Goal: Answer question/provide support: Share knowledge or assist other users

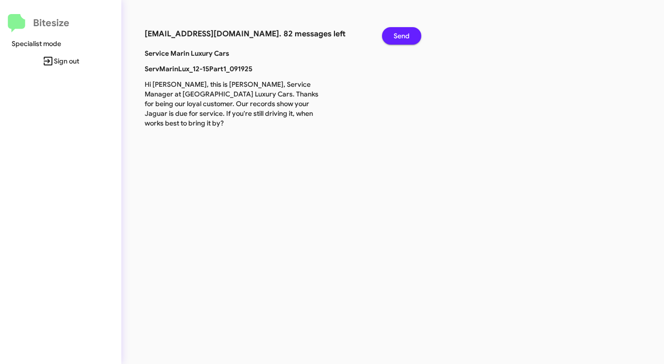
click at [404, 33] on span "Send" at bounding box center [401, 35] width 16 height 17
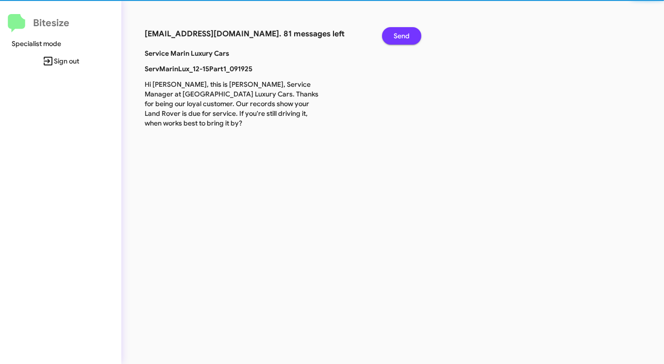
click at [404, 33] on span "Send" at bounding box center [401, 35] width 16 height 17
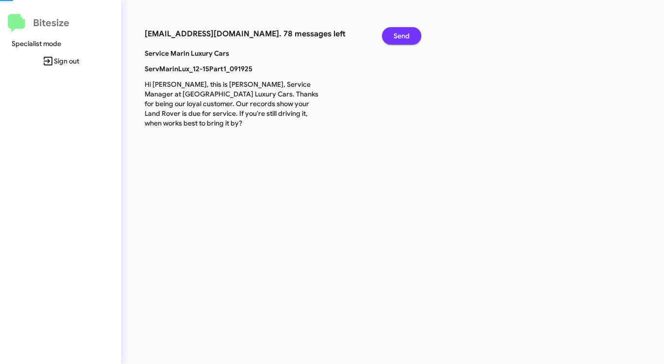
click at [404, 33] on span "Send" at bounding box center [401, 35] width 16 height 17
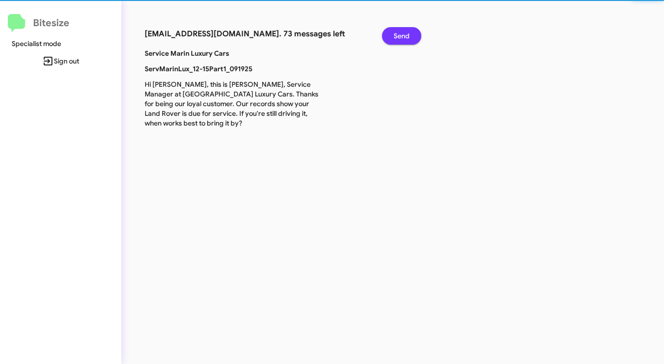
click at [404, 33] on span "Send" at bounding box center [401, 35] width 16 height 17
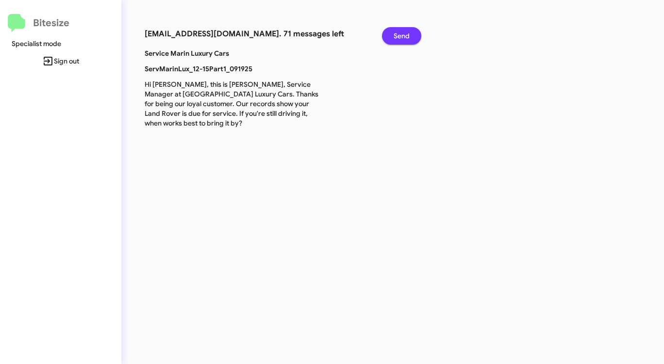
click at [404, 33] on span "Send" at bounding box center [401, 35] width 16 height 17
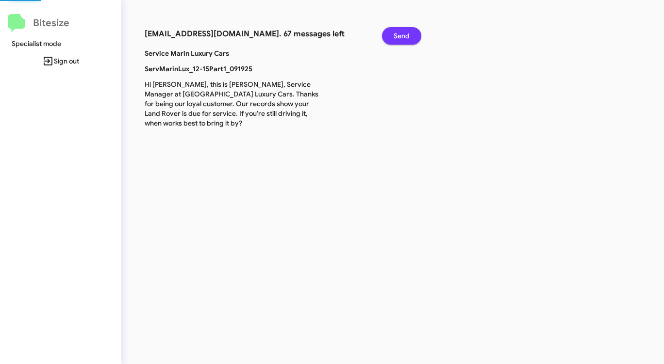
click at [404, 33] on span "Send" at bounding box center [401, 35] width 16 height 17
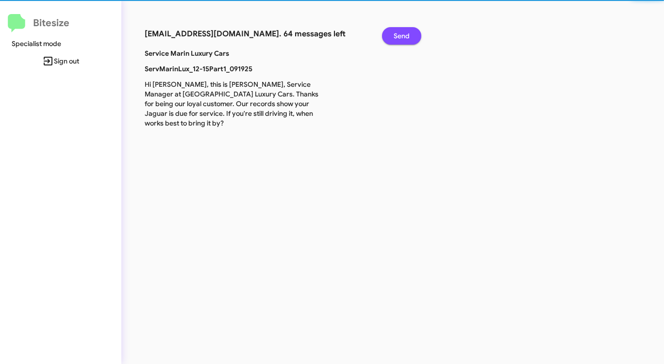
click at [404, 33] on span "Send" at bounding box center [401, 35] width 16 height 17
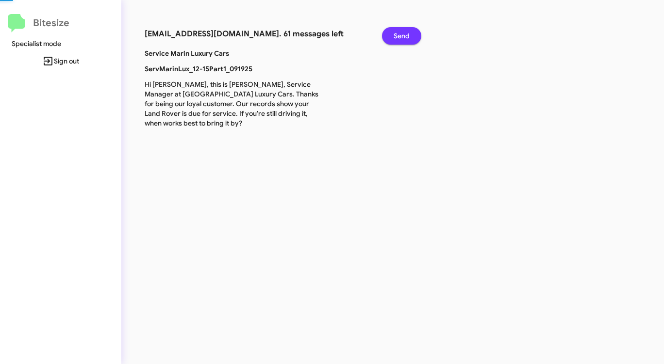
click at [404, 33] on span "Send" at bounding box center [401, 35] width 16 height 17
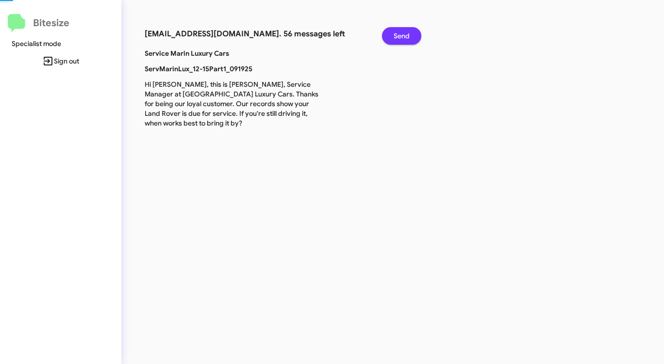
click at [404, 33] on span "Send" at bounding box center [401, 35] width 16 height 17
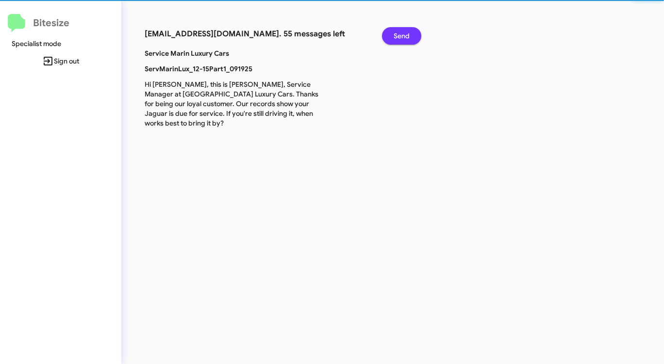
click at [404, 33] on span "Send" at bounding box center [401, 35] width 16 height 17
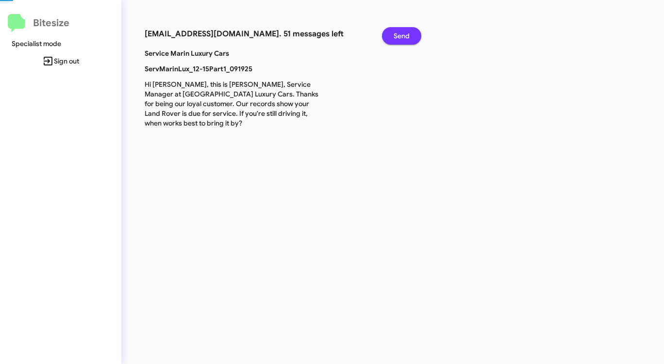
click at [404, 33] on span "Send" at bounding box center [401, 35] width 16 height 17
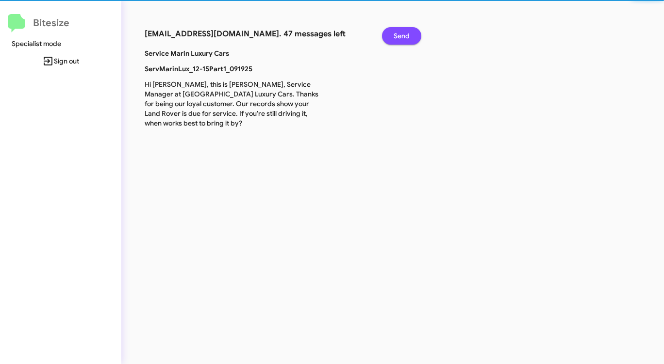
click at [404, 33] on span "Send" at bounding box center [401, 35] width 16 height 17
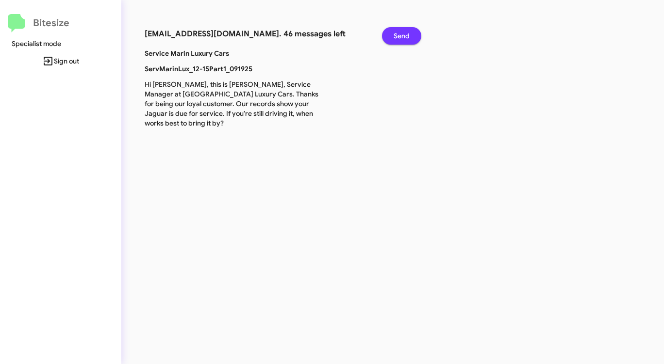
click at [404, 33] on span "Send" at bounding box center [401, 35] width 16 height 17
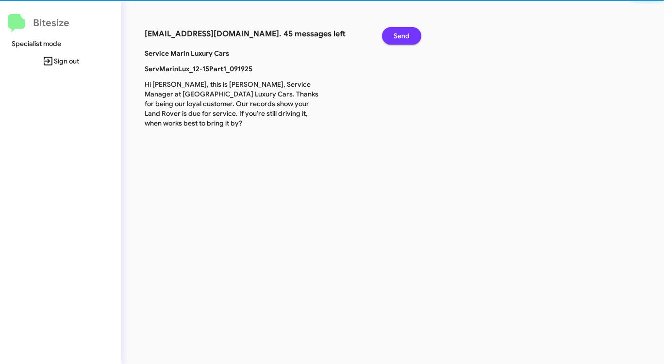
click at [404, 33] on span "Send" at bounding box center [401, 35] width 16 height 17
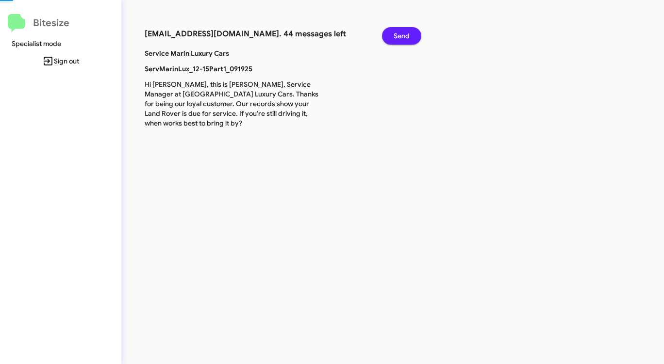
click at [404, 33] on span "Send" at bounding box center [401, 35] width 16 height 17
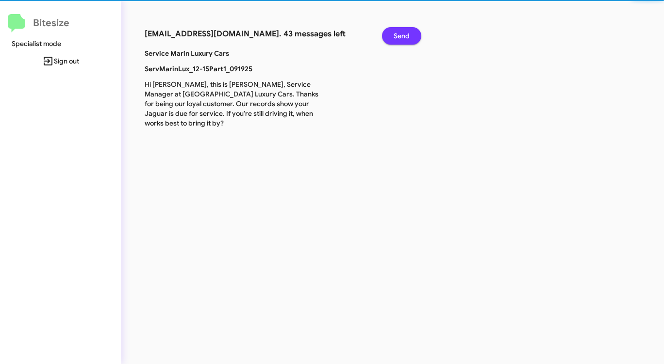
click at [404, 33] on span "Send" at bounding box center [401, 35] width 16 height 17
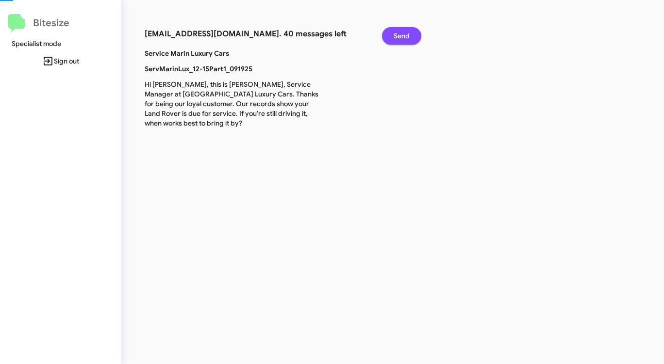
click at [404, 33] on span "Send" at bounding box center [401, 35] width 16 height 17
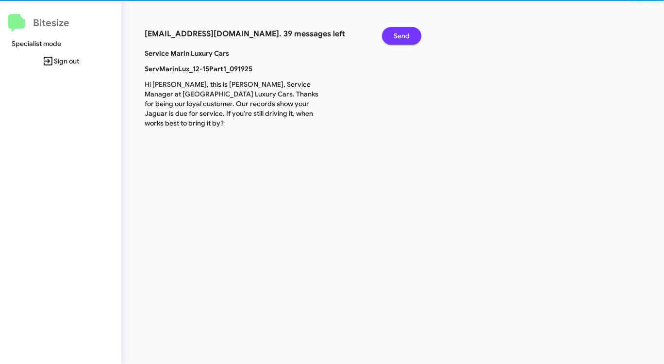
click at [404, 33] on span "Send" at bounding box center [401, 35] width 16 height 17
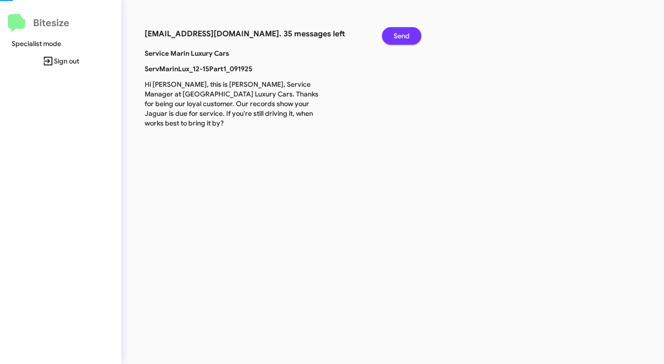
click at [404, 33] on span "Send" at bounding box center [401, 35] width 16 height 17
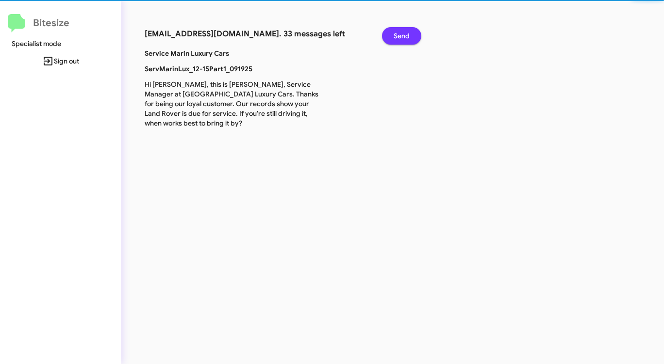
click at [404, 33] on span "Send" at bounding box center [401, 35] width 16 height 17
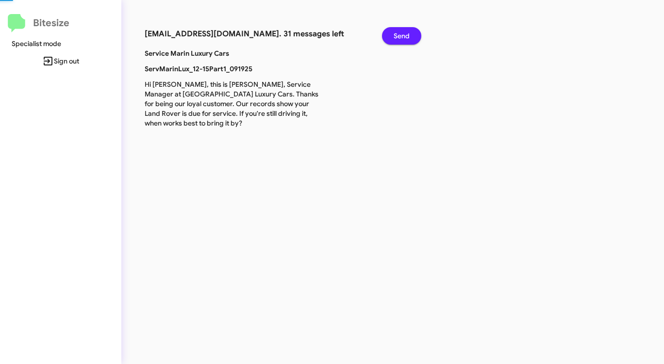
click at [404, 33] on span "Send" at bounding box center [401, 35] width 16 height 17
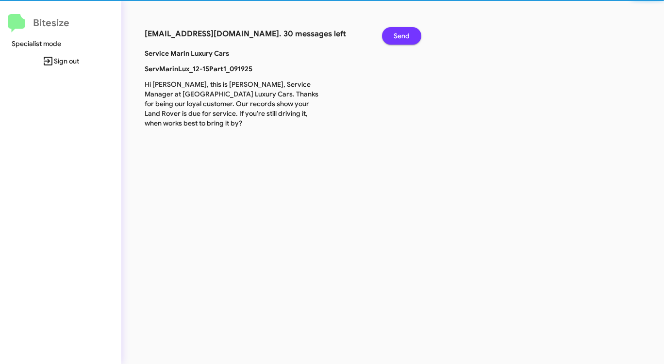
click at [404, 33] on span "Send" at bounding box center [401, 35] width 16 height 17
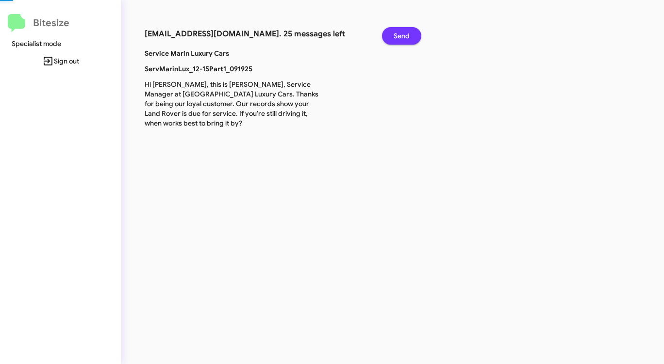
click at [404, 33] on span "Send" at bounding box center [401, 35] width 16 height 17
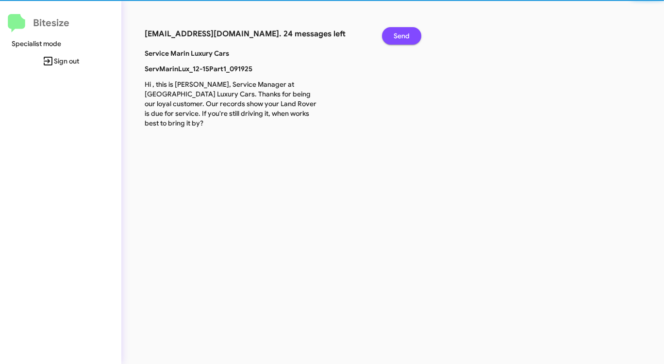
click at [404, 33] on span "Send" at bounding box center [401, 35] width 16 height 17
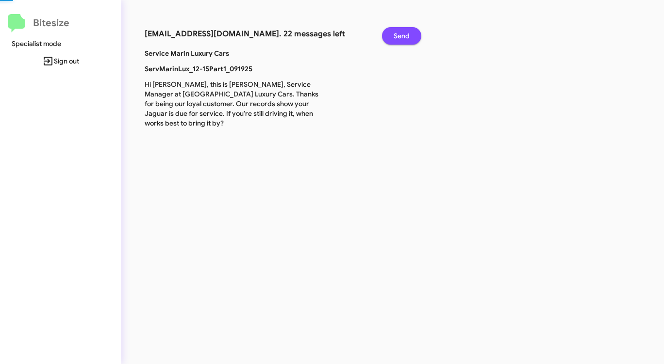
click at [404, 33] on span "Send" at bounding box center [401, 35] width 16 height 17
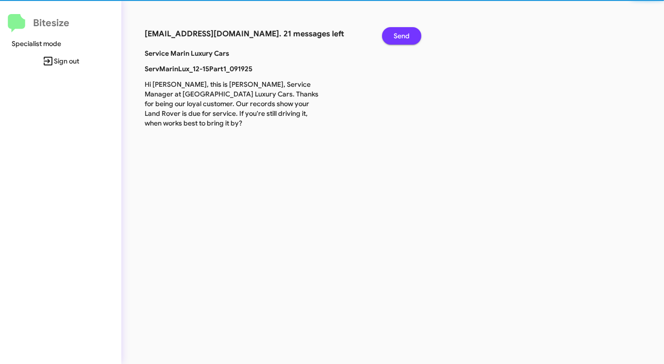
click at [404, 33] on span "Send" at bounding box center [401, 35] width 16 height 17
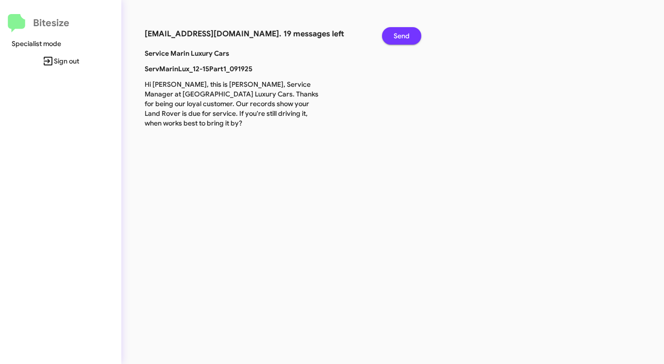
click at [404, 33] on span "Send" at bounding box center [401, 35] width 16 height 17
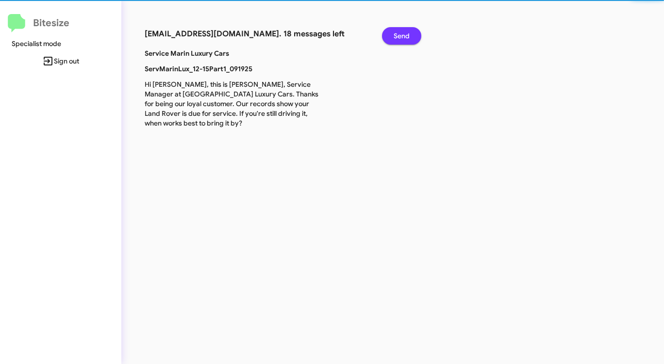
click at [404, 33] on span "Send" at bounding box center [401, 35] width 16 height 17
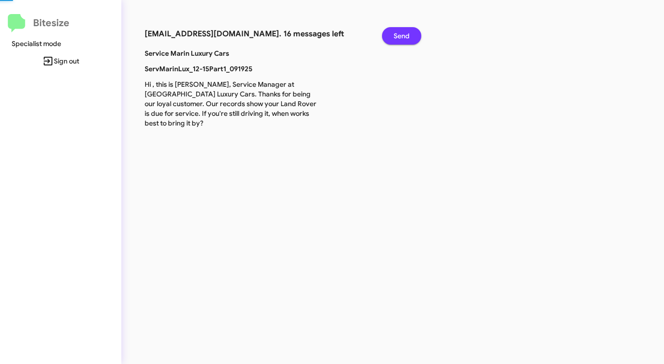
click at [404, 33] on span "Send" at bounding box center [401, 35] width 16 height 17
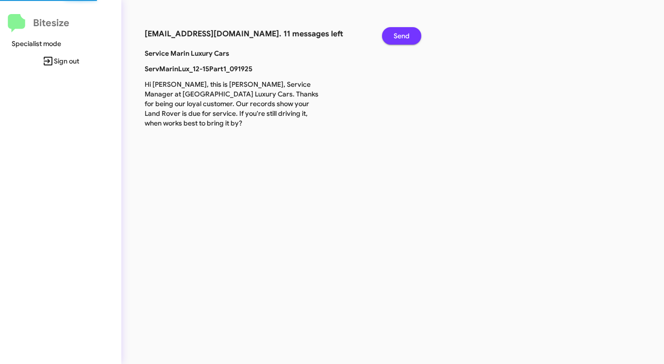
click at [404, 33] on span "Send" at bounding box center [401, 35] width 16 height 17
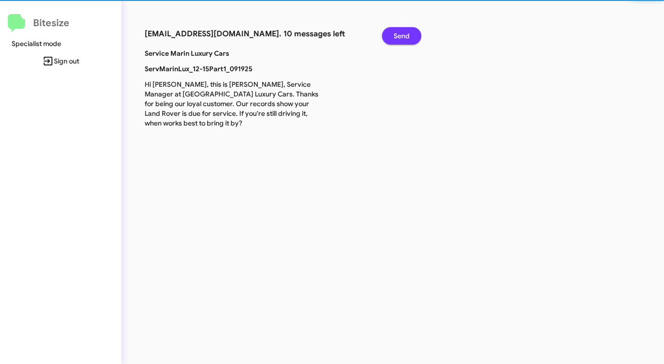
click at [404, 33] on span "Send" at bounding box center [401, 35] width 16 height 17
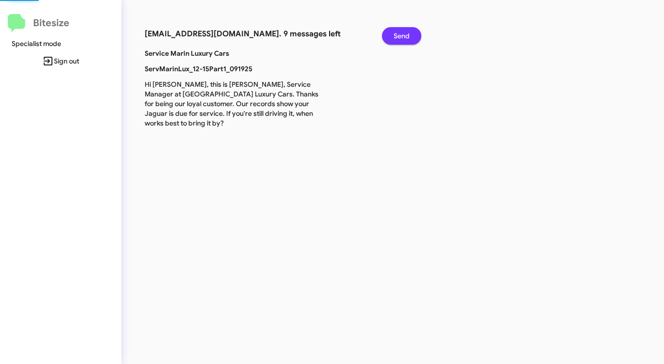
click at [404, 33] on span "Send" at bounding box center [401, 35] width 16 height 17
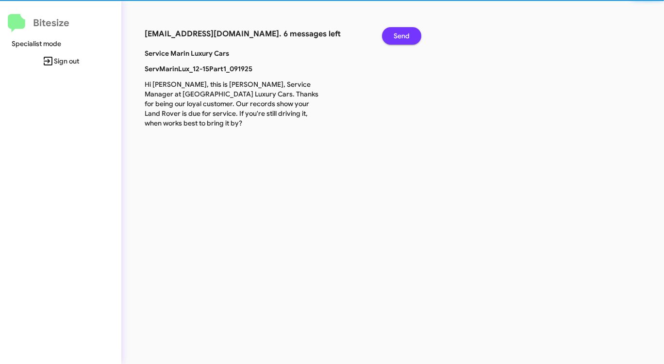
click at [404, 33] on span "Send" at bounding box center [401, 35] width 16 height 17
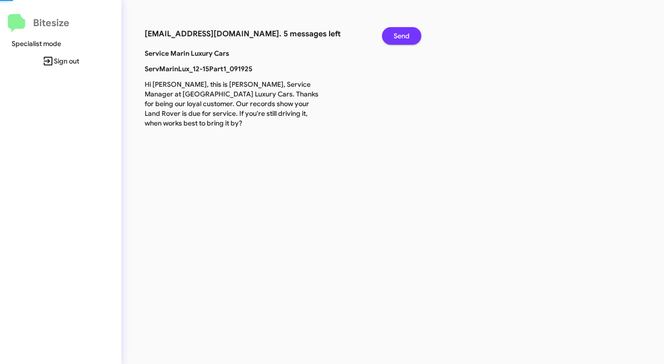
click at [404, 33] on span "Send" at bounding box center [401, 35] width 16 height 17
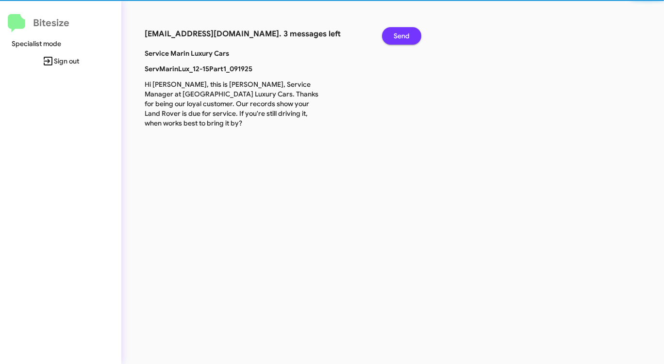
click at [404, 33] on span "Send" at bounding box center [401, 35] width 16 height 17
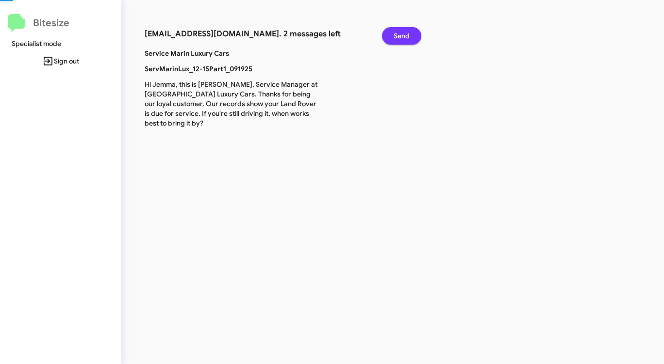
click at [404, 33] on span "Send" at bounding box center [401, 35] width 16 height 17
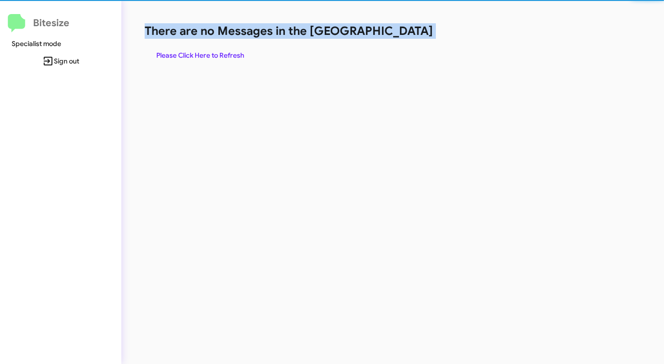
click at [404, 33] on h1 "There are no Messages in the [GEOGRAPHIC_DATA]" at bounding box center [348, 31] width 406 height 16
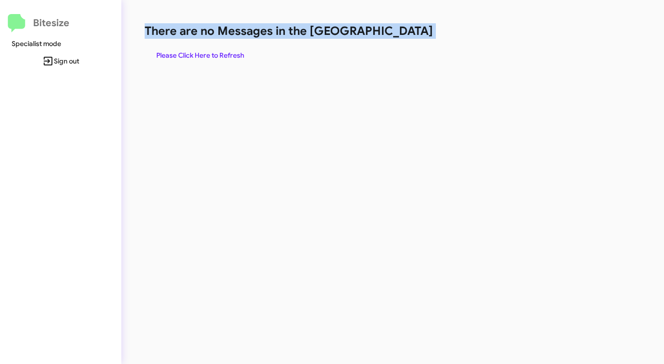
click at [404, 33] on h1 "There are no Messages in the [GEOGRAPHIC_DATA]" at bounding box center [348, 31] width 406 height 16
click at [230, 53] on span "Please Click Here to Refresh" at bounding box center [200, 55] width 88 height 17
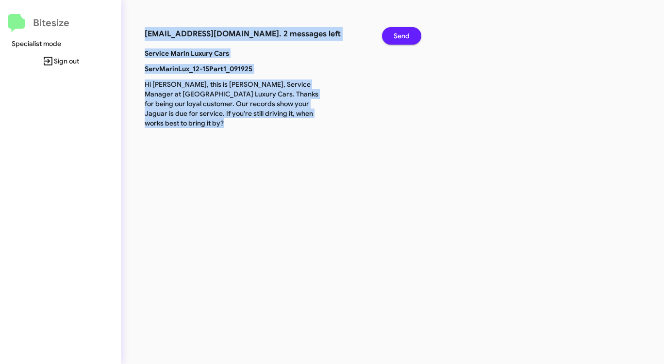
click at [404, 32] on span "Send" at bounding box center [401, 35] width 16 height 17
click at [403, 31] on span "Send" at bounding box center [401, 35] width 16 height 17
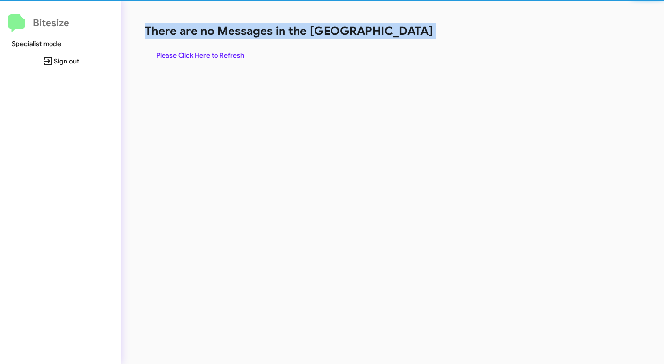
click at [403, 31] on h1 "There are no Messages in the [GEOGRAPHIC_DATA]" at bounding box center [348, 31] width 406 height 16
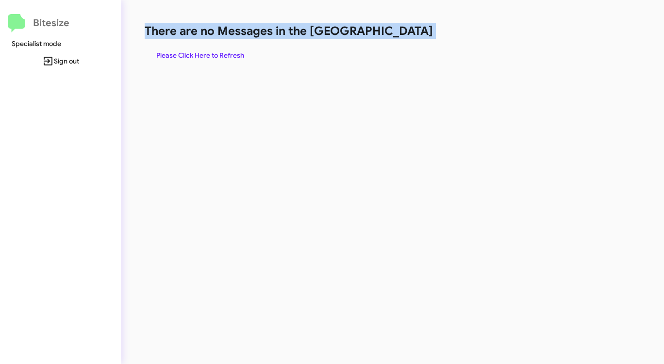
click at [403, 31] on h1 "There are no Messages in the [GEOGRAPHIC_DATA]" at bounding box center [348, 31] width 406 height 16
click at [230, 55] on span "Please Click Here to Refresh" at bounding box center [200, 55] width 88 height 17
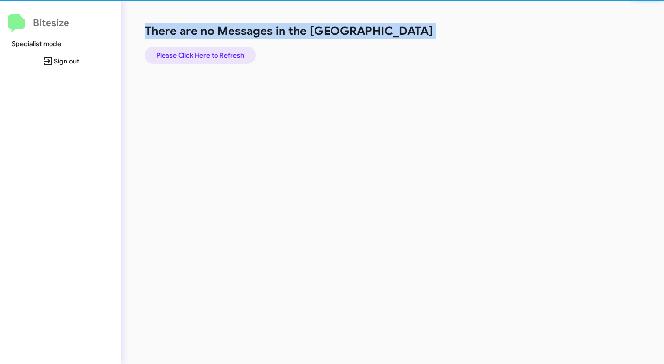
click at [230, 55] on span "Please Click Here to Refresh" at bounding box center [200, 55] width 88 height 17
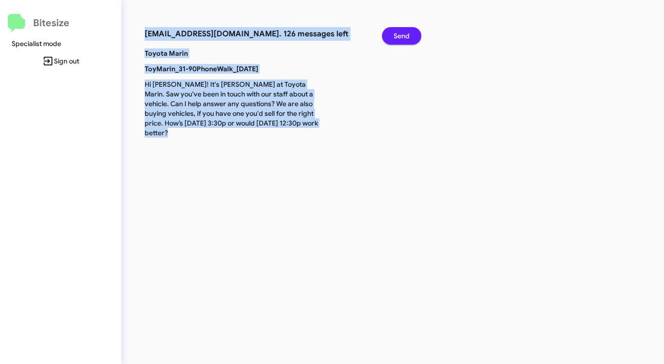
click at [406, 32] on span "Send" at bounding box center [401, 35] width 16 height 17
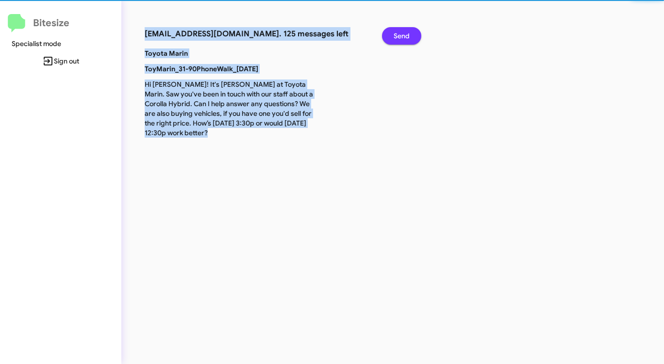
click at [406, 32] on span "Send" at bounding box center [401, 35] width 16 height 17
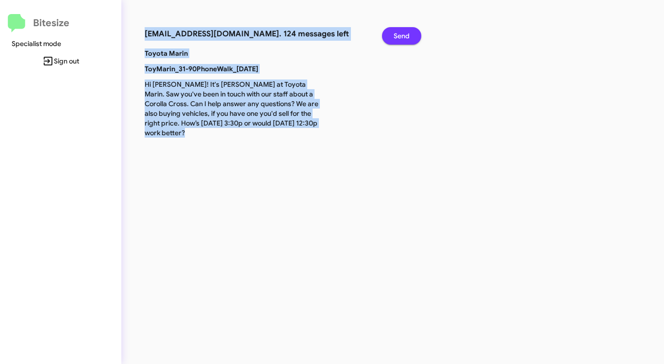
click at [406, 32] on span "Send" at bounding box center [401, 35] width 16 height 17
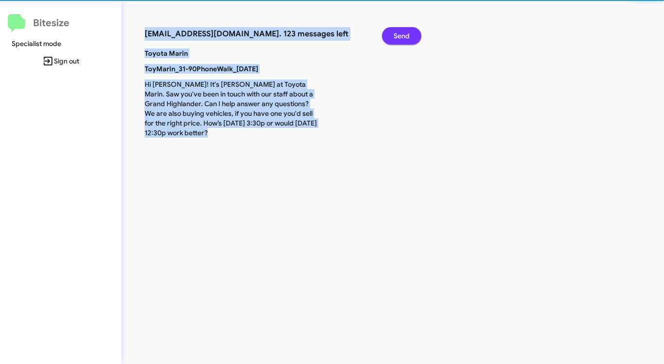
click at [406, 32] on span "Send" at bounding box center [401, 35] width 16 height 17
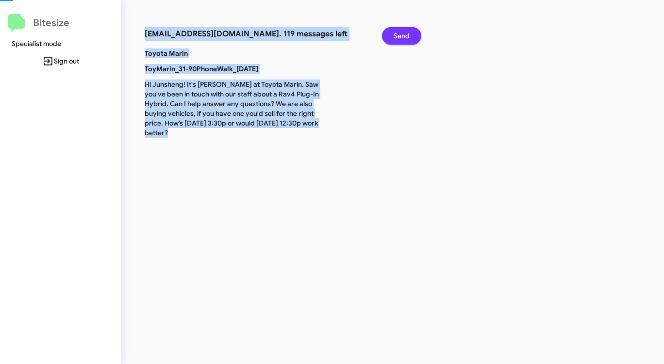
click at [406, 32] on span "Send" at bounding box center [401, 35] width 16 height 17
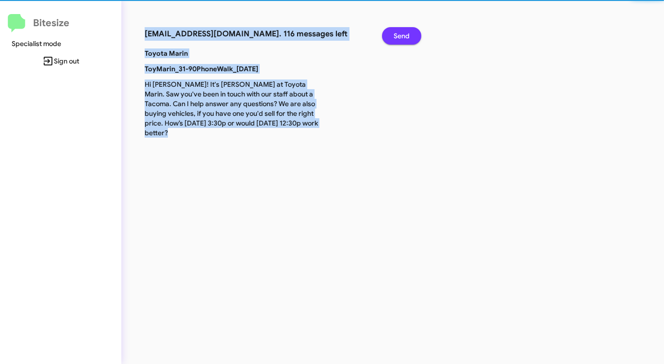
click at [406, 32] on span "Send" at bounding box center [401, 35] width 16 height 17
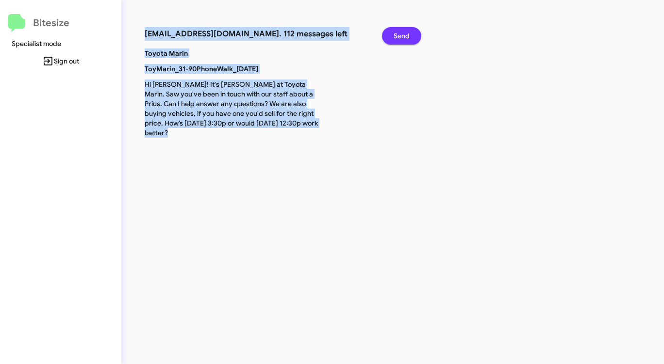
click at [406, 32] on span "Send" at bounding box center [401, 35] width 16 height 17
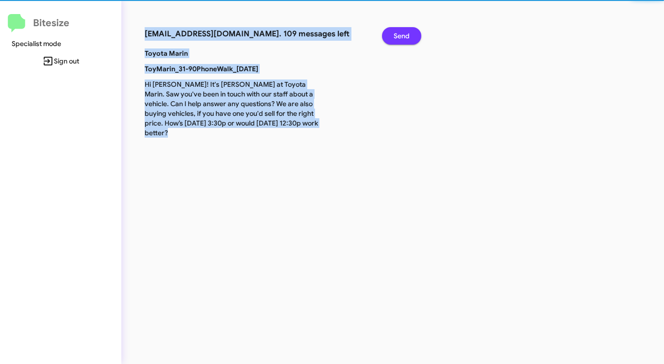
click at [406, 32] on span "Send" at bounding box center [401, 35] width 16 height 17
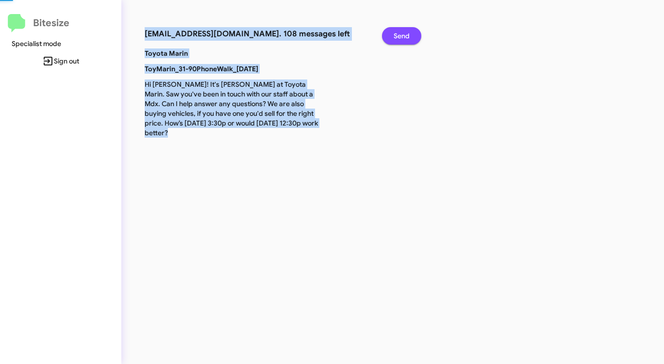
click at [406, 32] on span "Send" at bounding box center [401, 35] width 16 height 17
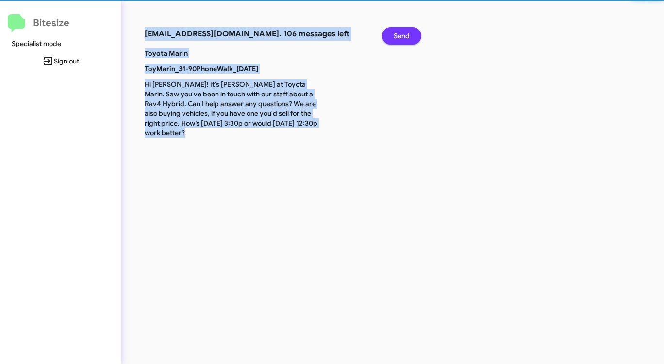
click at [406, 32] on span "Send" at bounding box center [401, 35] width 16 height 17
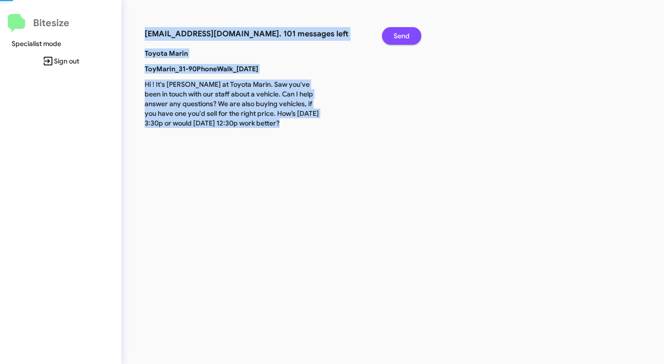
click at [406, 32] on span "Send" at bounding box center [401, 35] width 16 height 17
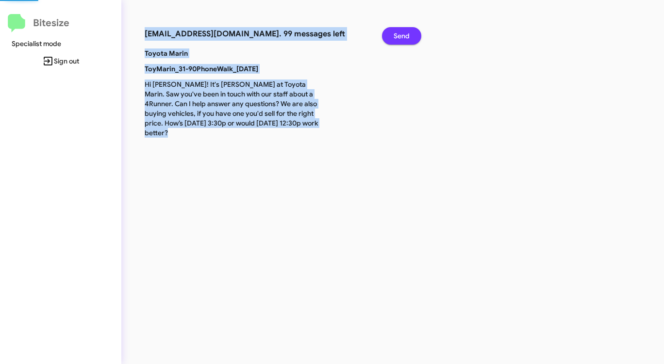
click at [406, 32] on span "Send" at bounding box center [401, 35] width 16 height 17
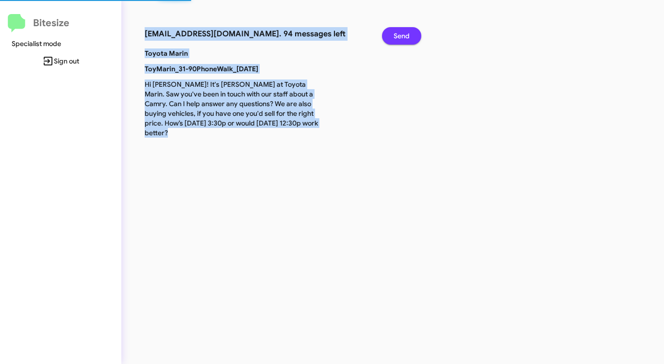
click at [406, 32] on span "Send" at bounding box center [401, 35] width 16 height 17
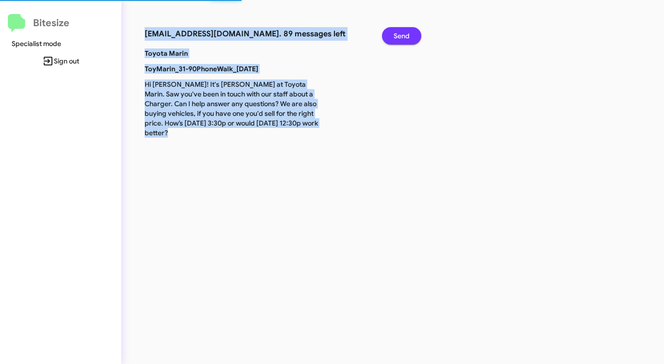
click at [406, 32] on span "Send" at bounding box center [401, 35] width 16 height 17
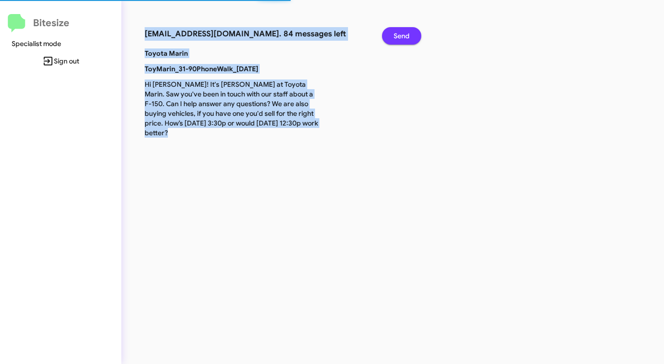
click at [406, 32] on span "Send" at bounding box center [401, 35] width 16 height 17
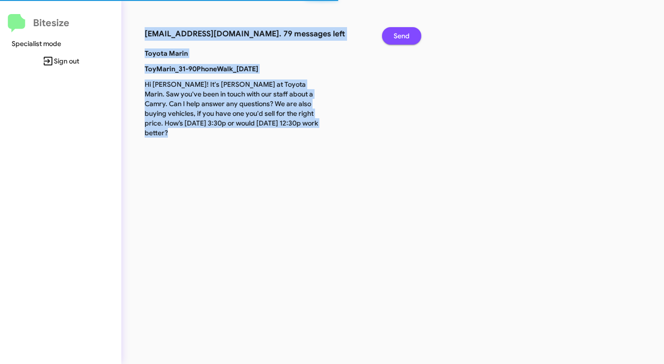
click at [406, 32] on span "Send" at bounding box center [401, 35] width 16 height 17
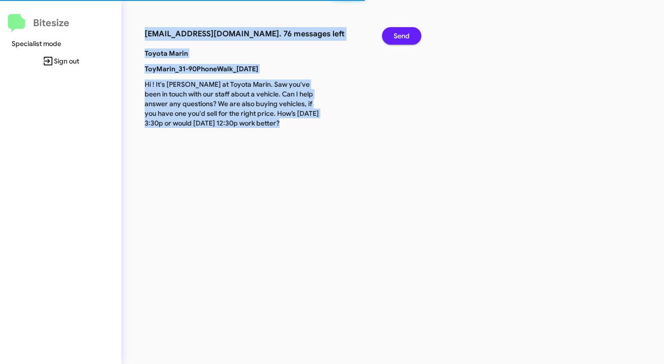
click at [406, 32] on span "Send" at bounding box center [401, 35] width 16 height 17
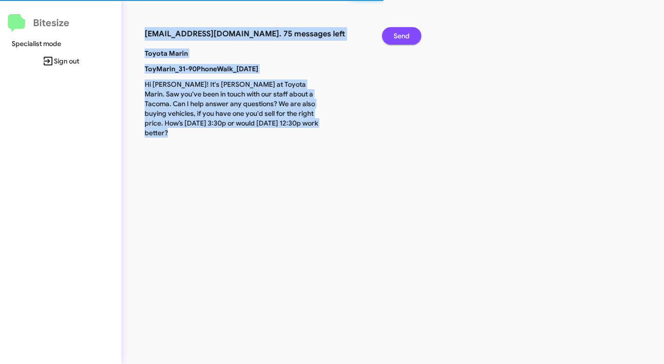
click at [406, 32] on span "Send" at bounding box center [401, 35] width 16 height 17
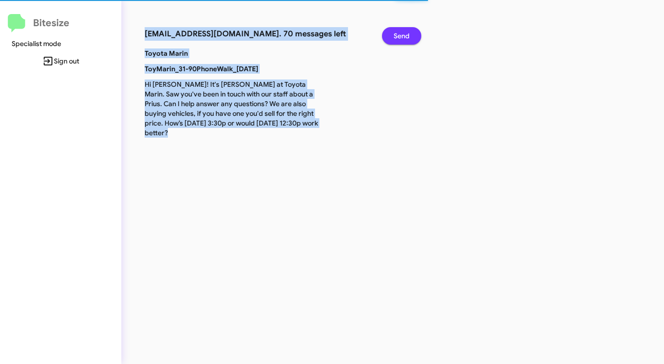
click at [406, 32] on span "Send" at bounding box center [401, 35] width 16 height 17
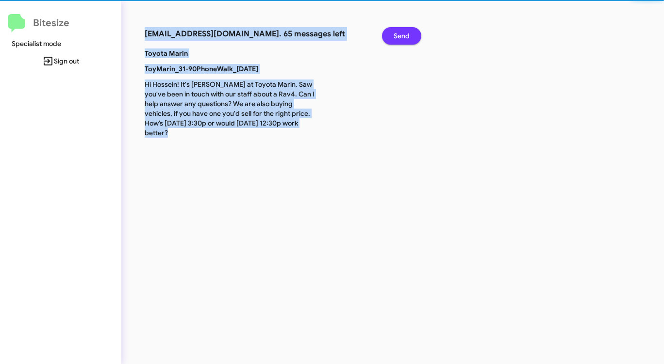
click at [406, 32] on span "Send" at bounding box center [401, 35] width 16 height 17
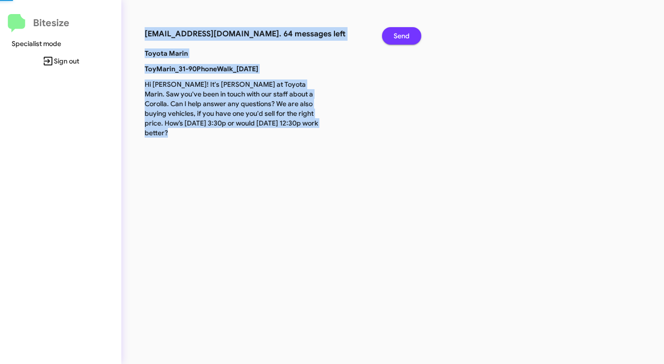
click at [406, 32] on span "Send" at bounding box center [401, 35] width 16 height 17
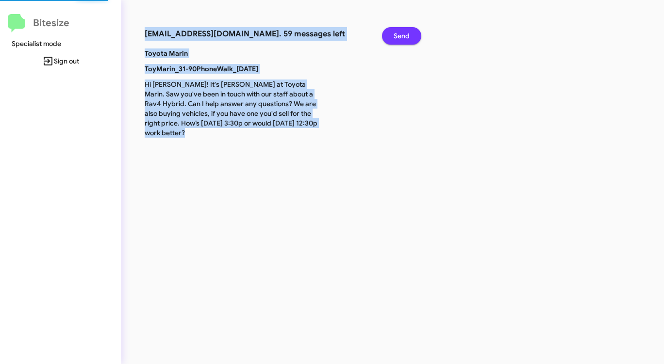
click at [406, 32] on span "Send" at bounding box center [401, 35] width 16 height 17
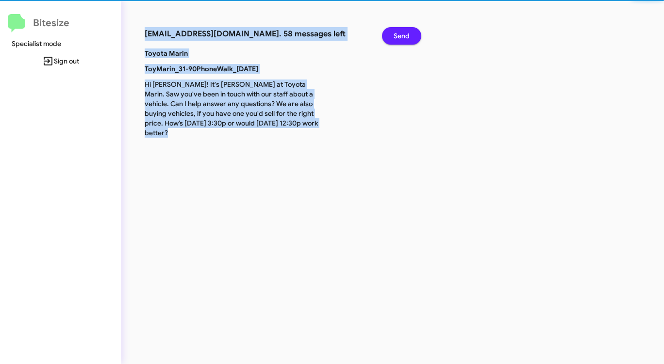
click at [406, 32] on span "Send" at bounding box center [401, 35] width 16 height 17
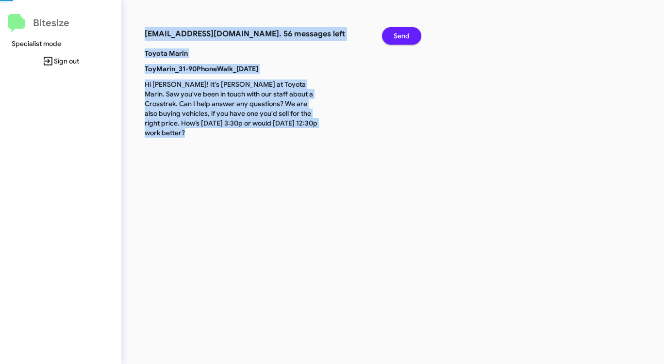
click at [406, 32] on span "Send" at bounding box center [401, 35] width 16 height 17
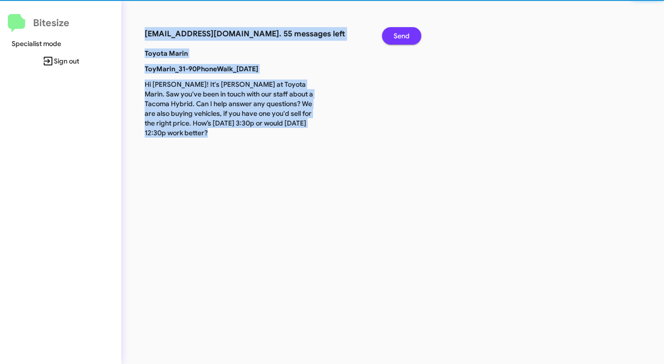
click at [406, 32] on span "Send" at bounding box center [401, 35] width 16 height 17
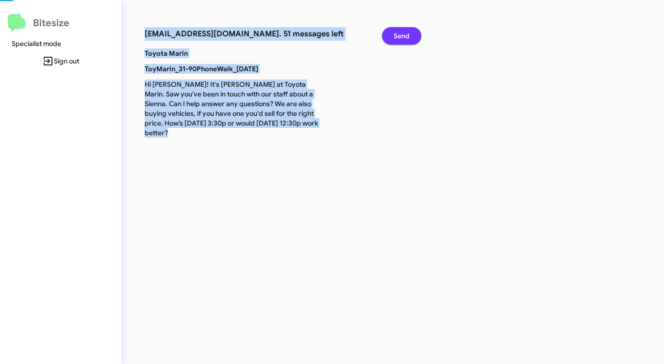
click at [406, 32] on span "Send" at bounding box center [401, 35] width 16 height 17
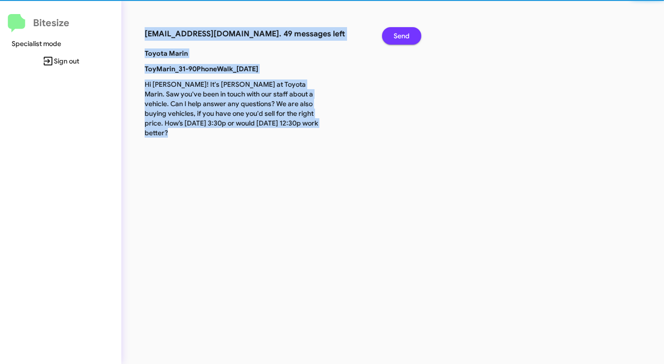
click at [406, 32] on span "Send" at bounding box center [401, 35] width 16 height 17
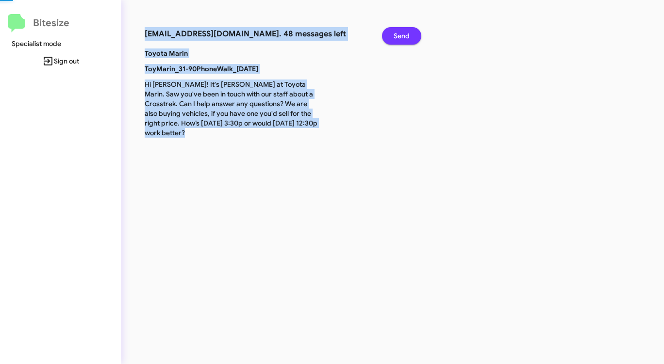
click at [406, 32] on span "Send" at bounding box center [401, 35] width 16 height 17
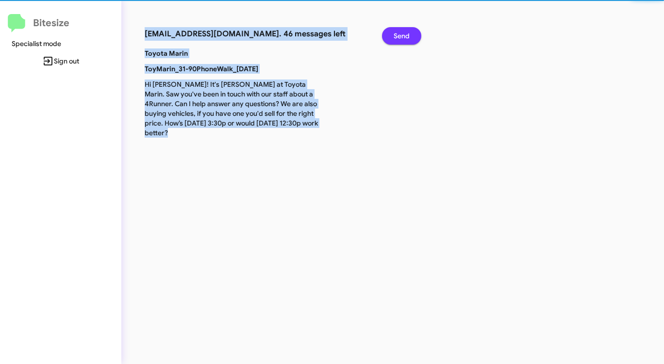
click at [406, 32] on span "Send" at bounding box center [401, 35] width 16 height 17
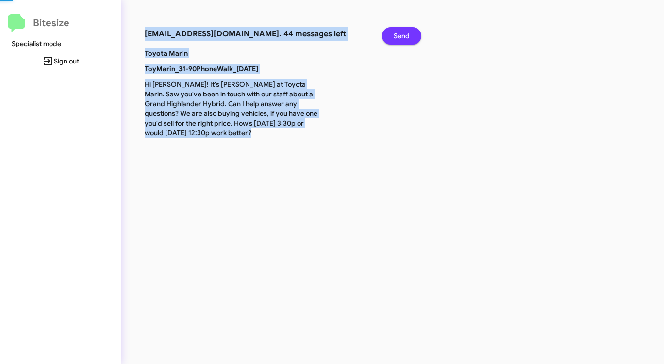
click at [406, 32] on span "Send" at bounding box center [401, 35] width 16 height 17
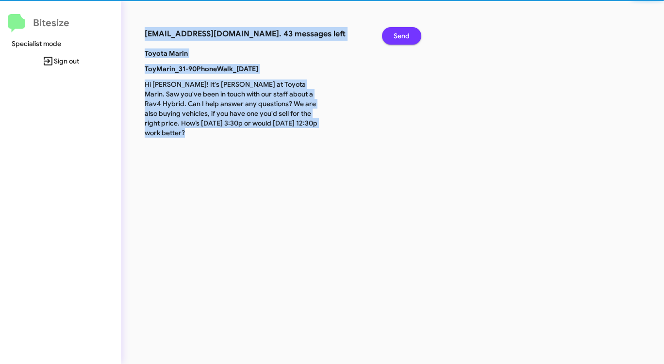
click at [406, 32] on span "Send" at bounding box center [401, 35] width 16 height 17
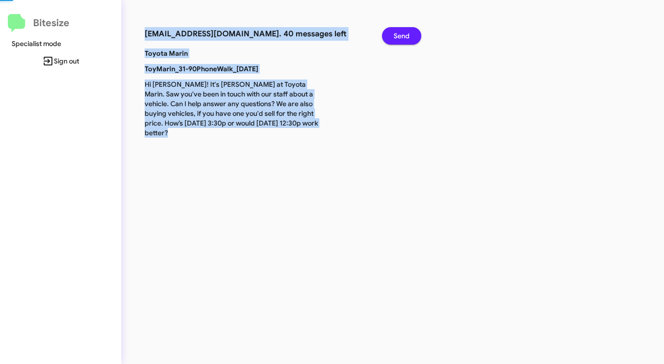
click at [406, 32] on span "Send" at bounding box center [401, 35] width 16 height 17
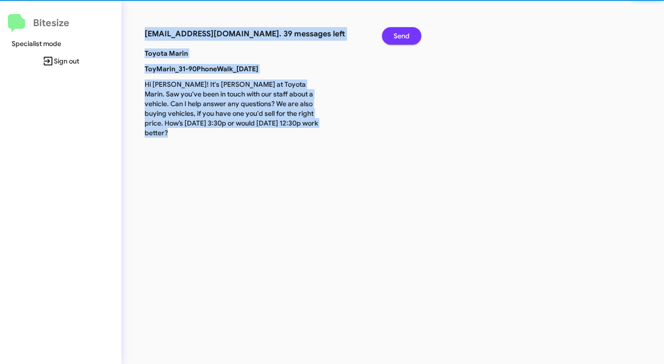
click at [406, 32] on span "Send" at bounding box center [401, 35] width 16 height 17
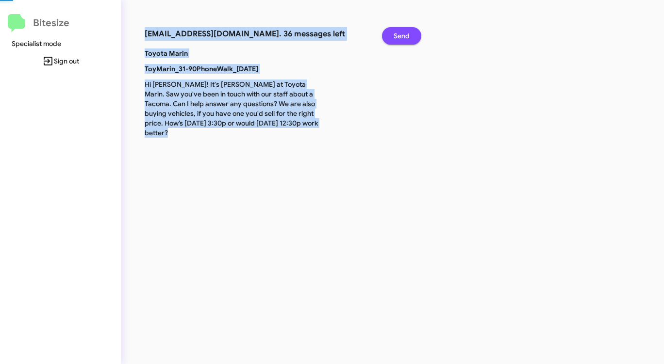
click at [406, 32] on span "Send" at bounding box center [401, 35] width 16 height 17
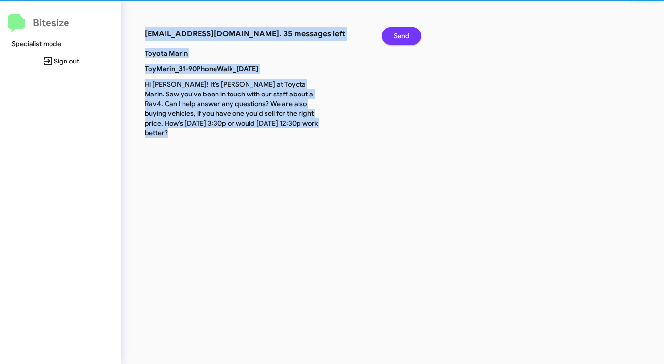
click at [406, 32] on span "Send" at bounding box center [401, 35] width 16 height 17
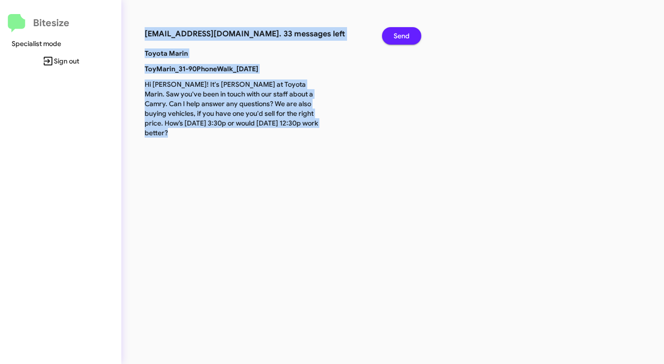
click at [406, 32] on span "Send" at bounding box center [401, 35] width 16 height 17
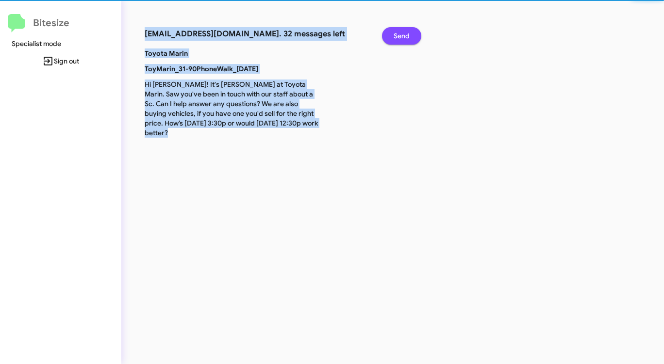
click at [406, 32] on span "Send" at bounding box center [401, 35] width 16 height 17
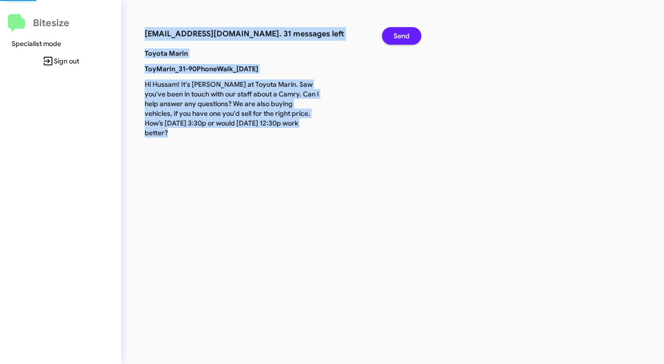
click at [406, 32] on span "Send" at bounding box center [401, 35] width 16 height 17
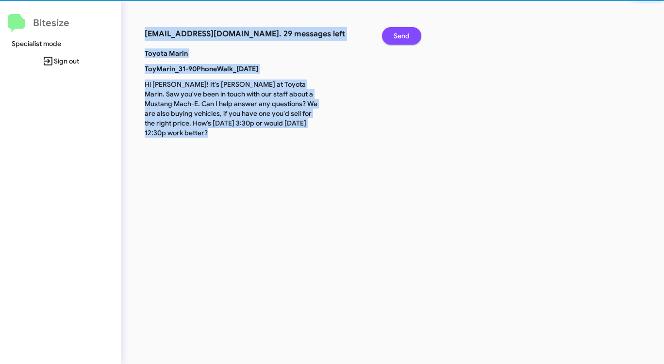
click at [406, 32] on span "Send" at bounding box center [401, 35] width 16 height 17
click at [406, 33] on span "Send" at bounding box center [401, 35] width 16 height 17
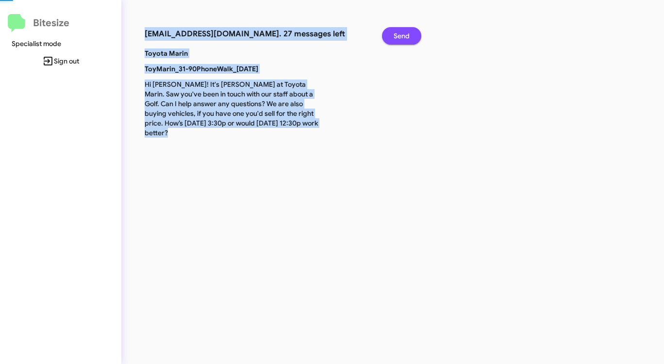
click at [406, 34] on span "Send" at bounding box center [401, 35] width 16 height 17
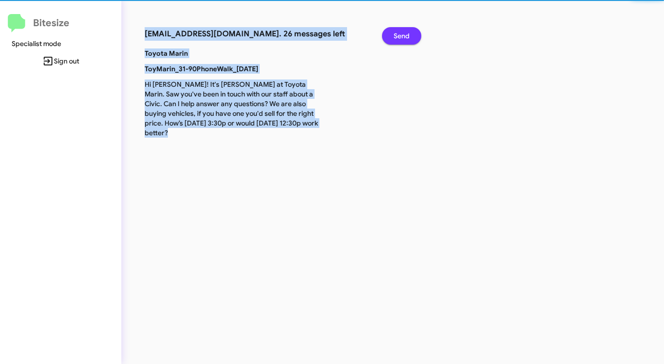
click at [406, 38] on span "Send" at bounding box center [401, 35] width 16 height 17
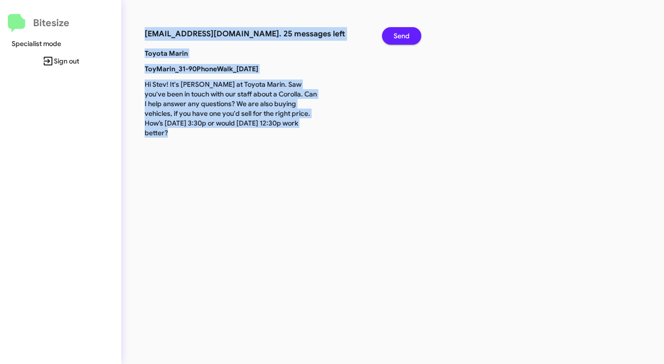
click at [407, 38] on span "Send" at bounding box center [401, 35] width 16 height 17
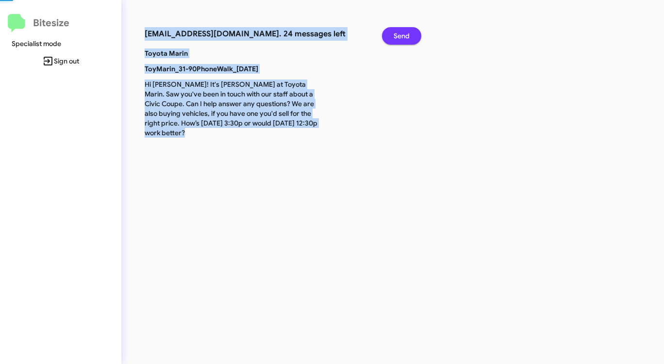
click at [407, 38] on span "Send" at bounding box center [401, 35] width 16 height 17
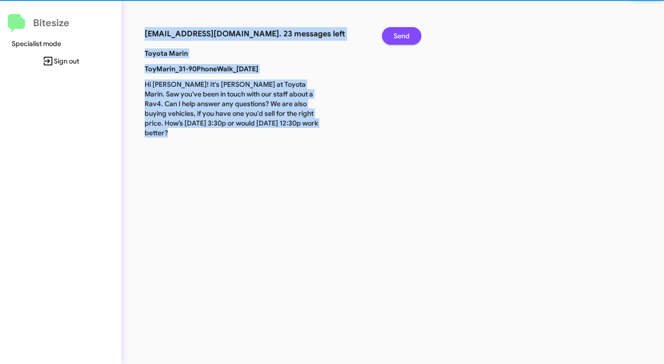
click at [407, 38] on span "Send" at bounding box center [401, 35] width 16 height 17
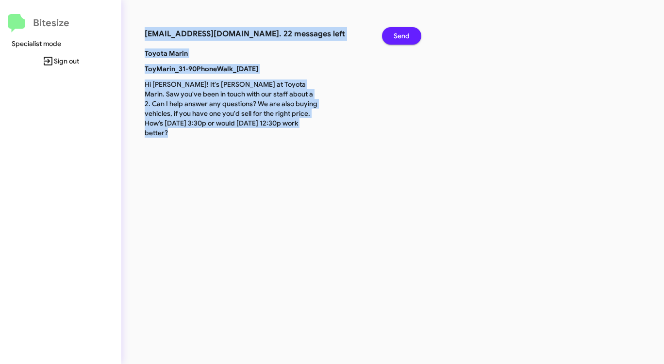
click at [407, 38] on span "Send" at bounding box center [401, 35] width 16 height 17
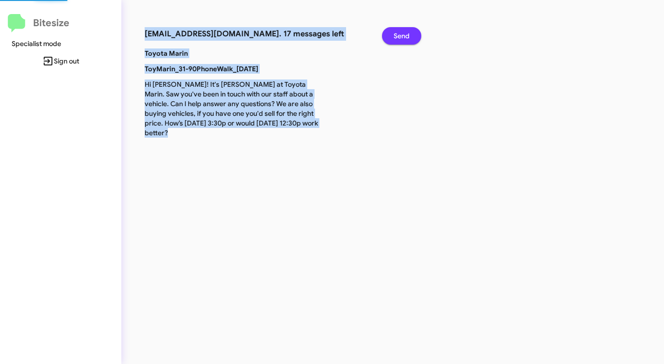
click at [407, 38] on span "Send" at bounding box center [401, 35] width 16 height 17
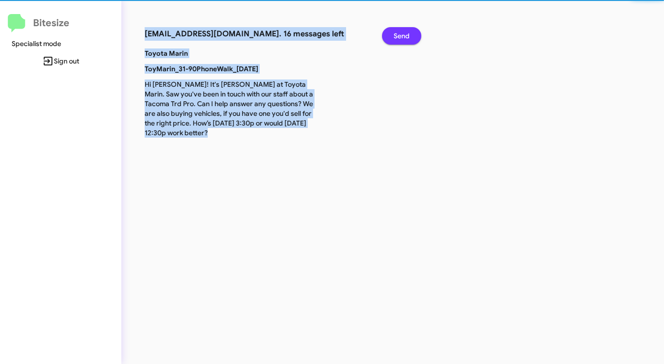
click at [407, 38] on span "Send" at bounding box center [401, 35] width 16 height 17
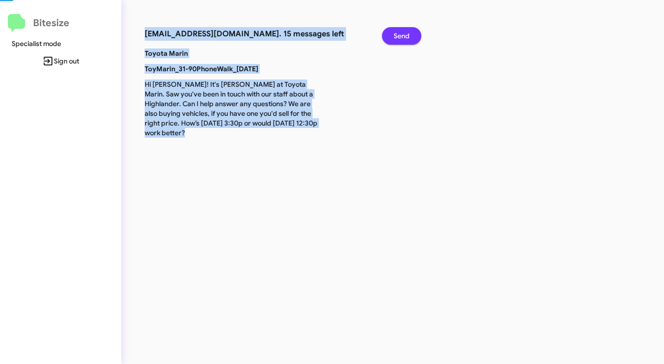
click at [407, 38] on span "Send" at bounding box center [401, 35] width 16 height 17
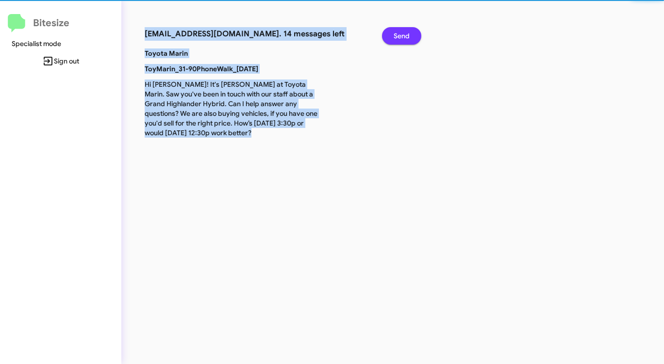
click at [407, 38] on span "Send" at bounding box center [401, 35] width 16 height 17
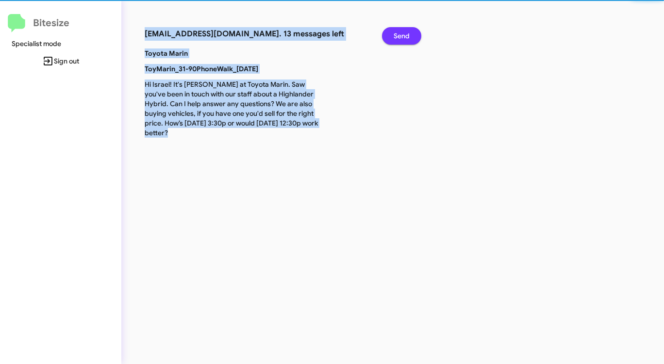
click at [407, 38] on span "Send" at bounding box center [401, 35] width 16 height 17
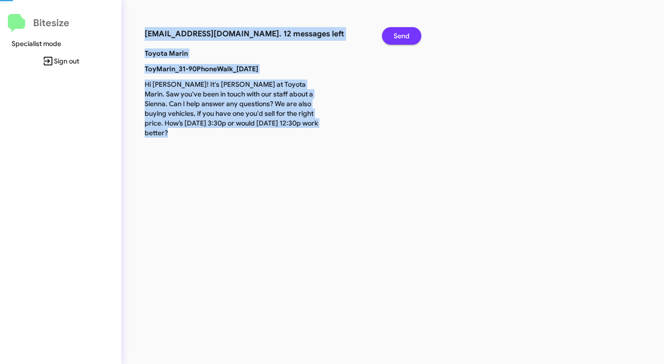
click at [407, 38] on span "Send" at bounding box center [401, 35] width 16 height 17
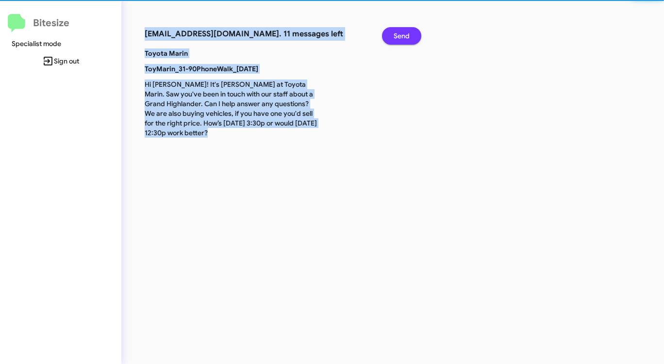
click at [407, 38] on span "Send" at bounding box center [401, 35] width 16 height 17
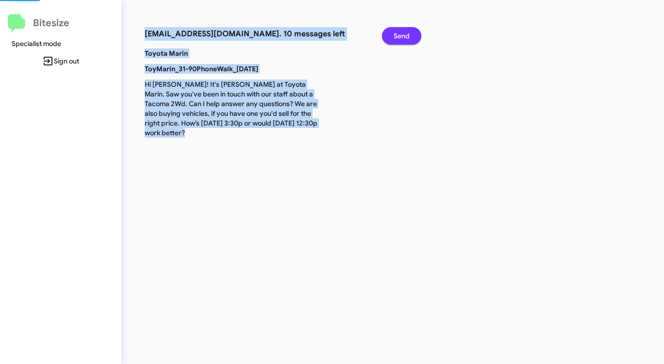
click at [407, 38] on span "Send" at bounding box center [401, 35] width 16 height 17
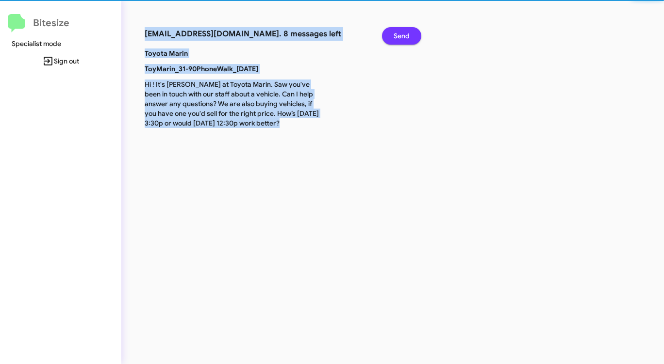
click at [407, 38] on span "Send" at bounding box center [401, 35] width 16 height 17
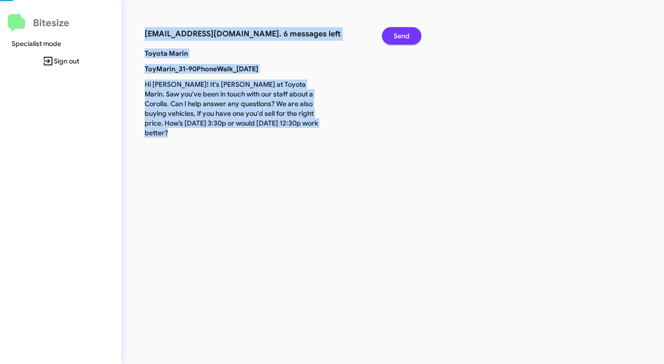
click at [407, 38] on span "Send" at bounding box center [401, 35] width 16 height 17
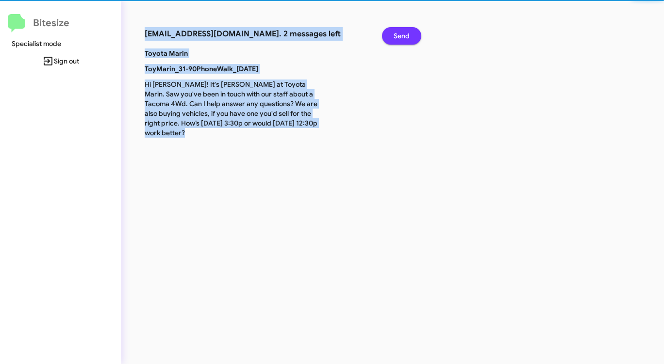
click at [407, 38] on span "Send" at bounding box center [401, 35] width 16 height 17
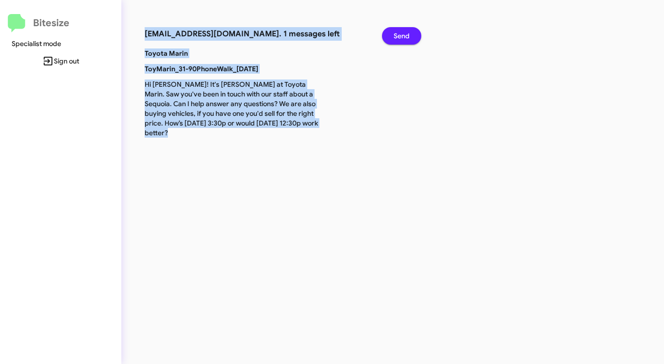
click at [407, 38] on span "Send" at bounding box center [401, 35] width 16 height 17
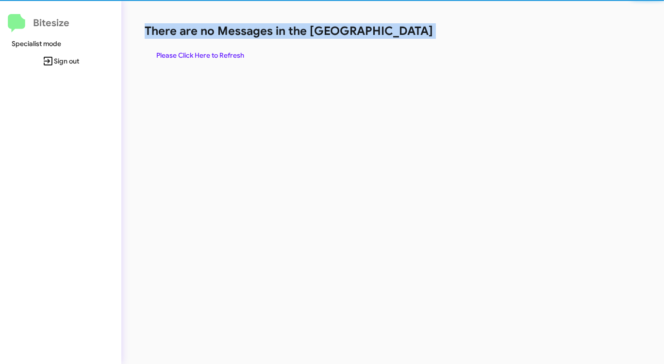
click at [407, 38] on h1 "There are no Messages in the [GEOGRAPHIC_DATA]" at bounding box center [348, 31] width 406 height 16
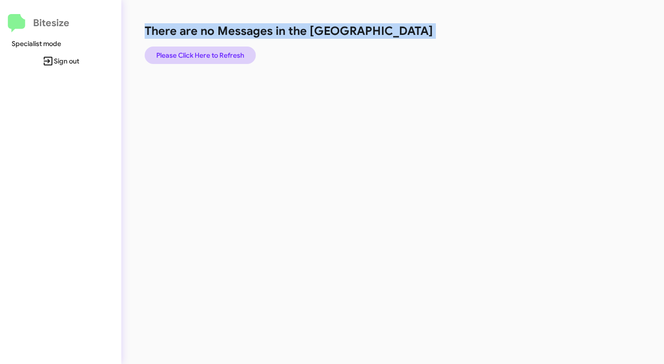
click at [241, 57] on span "Please Click Here to Refresh" at bounding box center [200, 55] width 88 height 17
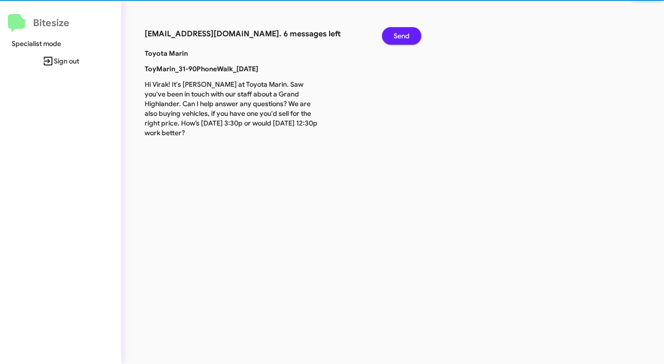
click at [242, 57] on p "Toyota Marin" at bounding box center [232, 54] width 190 height 10
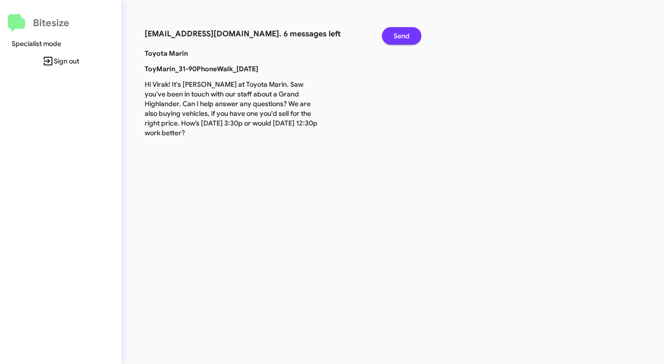
click at [412, 37] on button "Send" at bounding box center [401, 35] width 39 height 17
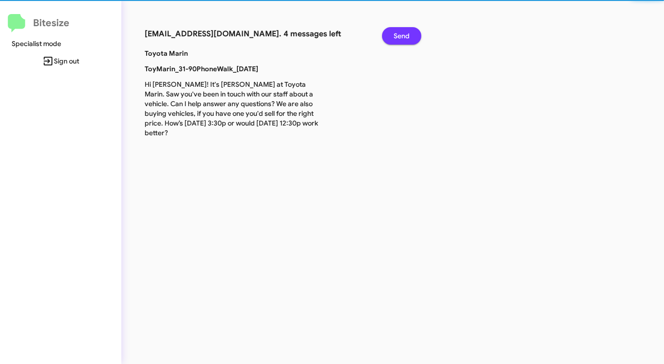
click at [412, 37] on button "Send" at bounding box center [401, 35] width 39 height 17
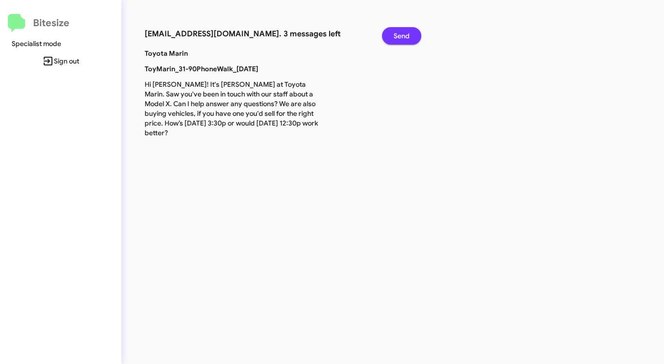
click at [412, 37] on button "Send" at bounding box center [401, 35] width 39 height 17
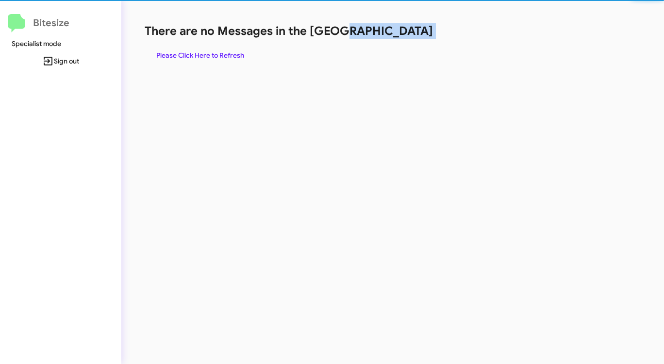
click at [411, 37] on h1 "There are no Messages in the [GEOGRAPHIC_DATA]" at bounding box center [348, 31] width 406 height 16
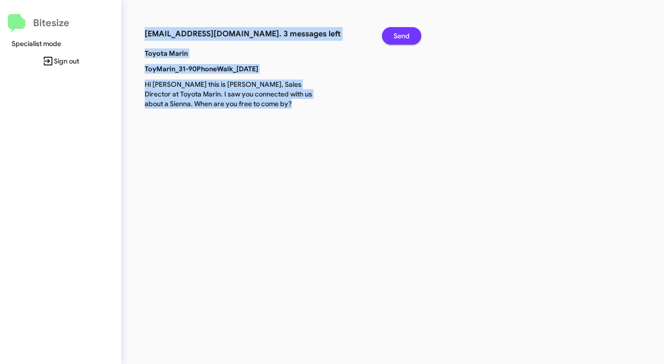
click at [402, 37] on span "Send" at bounding box center [401, 35] width 16 height 17
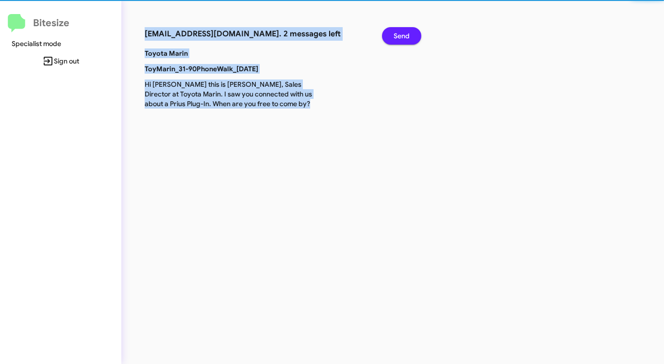
click at [399, 33] on span "Send" at bounding box center [401, 35] width 16 height 17
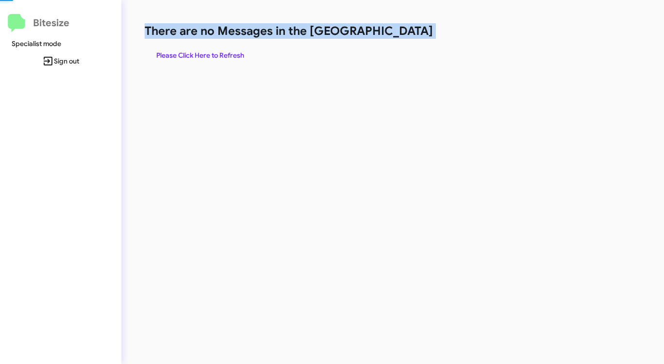
click at [399, 33] on h1 "There are no Messages in the [GEOGRAPHIC_DATA]" at bounding box center [348, 31] width 406 height 16
click at [367, 45] on div "There are no Messages in the Queue Please Click Here to Refresh" at bounding box center [348, 43] width 406 height 41
click at [206, 56] on span "Please Click Here to Refresh" at bounding box center [200, 55] width 88 height 17
click at [353, 60] on div "There are no Messages in the Queue Please Click Here to Refresh" at bounding box center [348, 43] width 406 height 41
